Goal: Navigation & Orientation: Find specific page/section

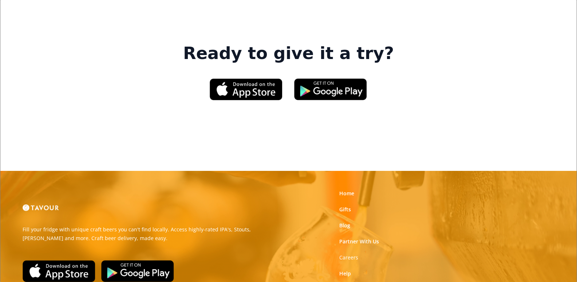
scroll to position [1166, 0]
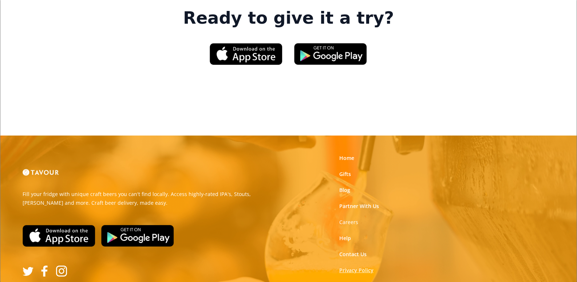
click at [354, 266] on link "Privacy Policy" at bounding box center [356, 269] width 34 height 7
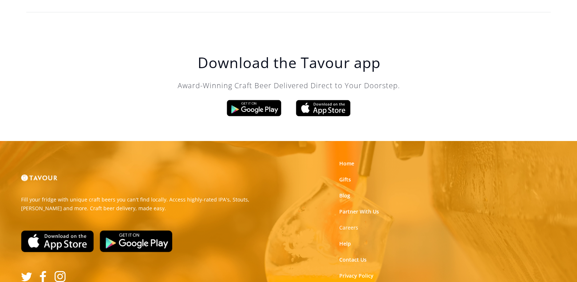
scroll to position [2286, 0]
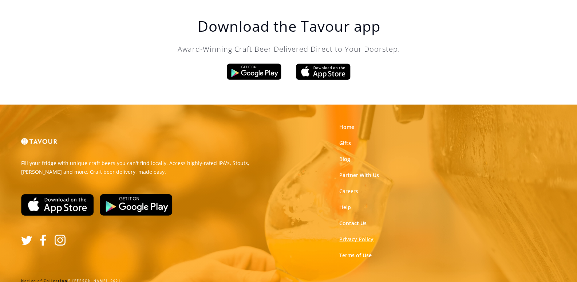
click at [366, 235] on link "Privacy Policy" at bounding box center [356, 238] width 34 height 7
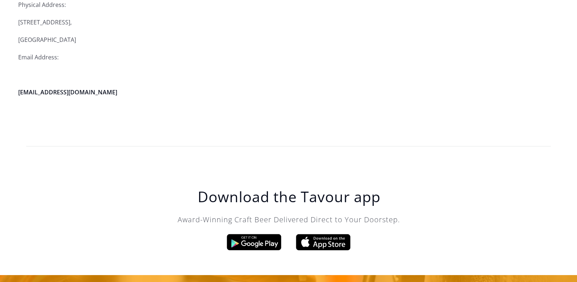
scroll to position [2286, 0]
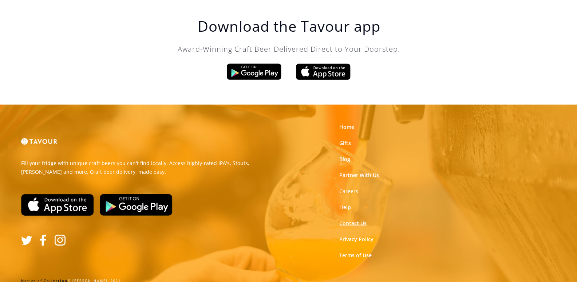
click at [360, 219] on link "Contact Us" at bounding box center [352, 222] width 27 height 7
